Goal: Information Seeking & Learning: Learn about a topic

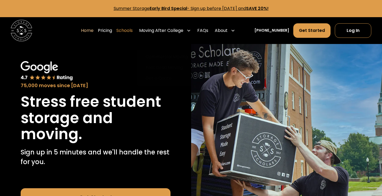
click at [133, 28] on link "Schools" at bounding box center [124, 30] width 16 height 15
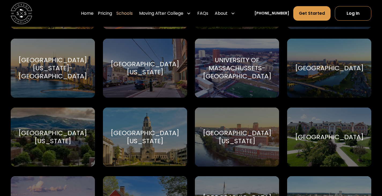
scroll to position [2708, 0]
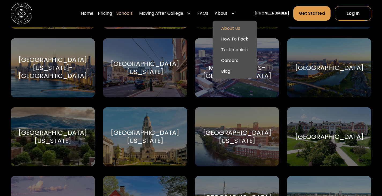
click at [232, 28] on link "About Us" at bounding box center [235, 28] width 40 height 11
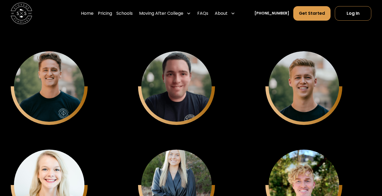
scroll to position [1367, 0]
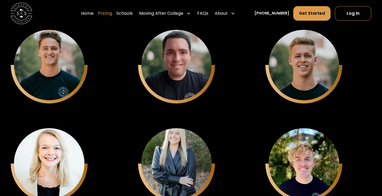
click at [110, 18] on link "Pricing" at bounding box center [105, 13] width 14 height 15
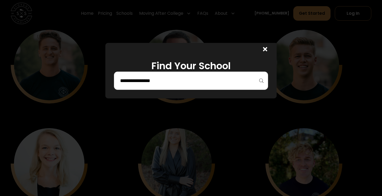
click at [137, 78] on input "search" at bounding box center [191, 80] width 143 height 9
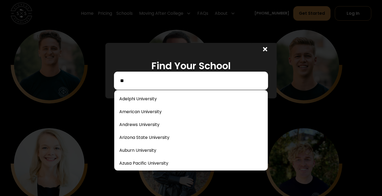
type input "*"
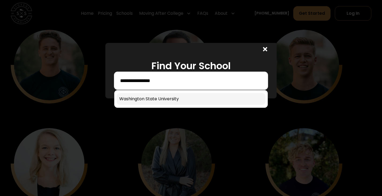
type input "**********"
click at [152, 99] on link at bounding box center [191, 99] width 149 height 12
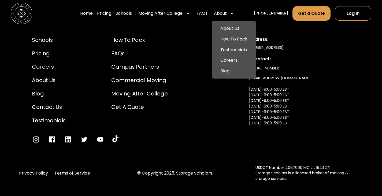
scroll to position [2670, 0]
